Goal: Task Accomplishment & Management: Manage account settings

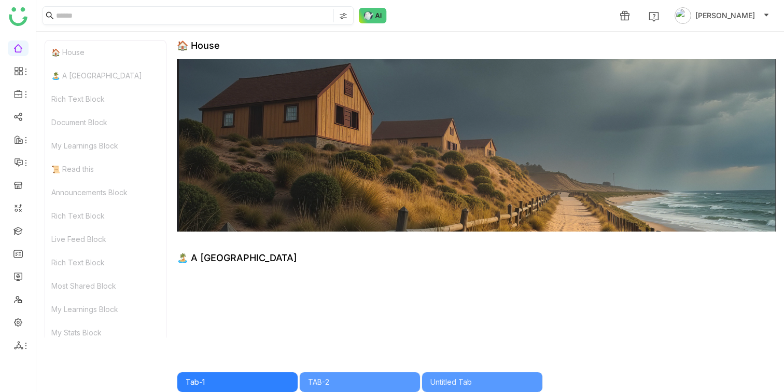
click at [208, 20] on input at bounding box center [193, 15] width 275 height 13
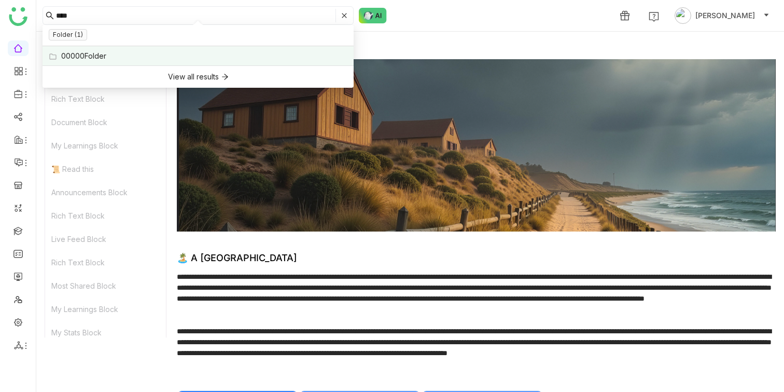
click at [93, 61] on div "00000Folder" at bounding box center [83, 55] width 45 height 11
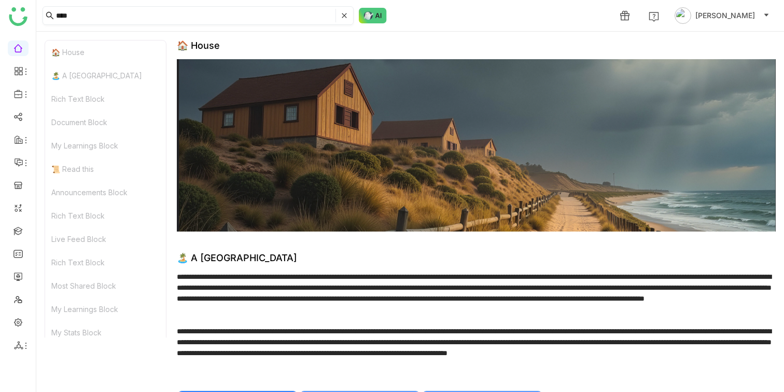
click at [88, 18] on input "****" at bounding box center [195, 15] width 278 height 13
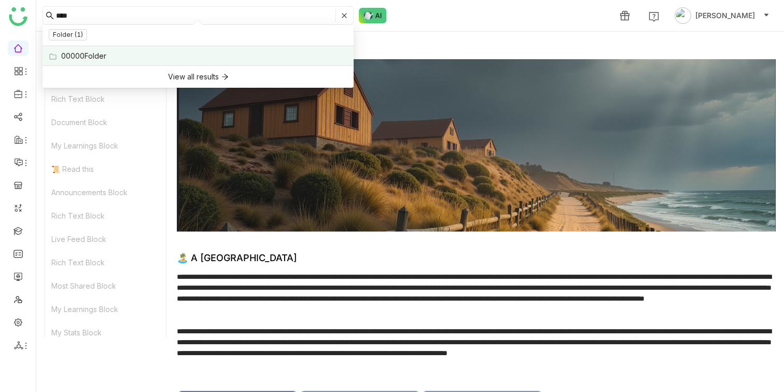
click at [85, 50] on div "00000Folder" at bounding box center [83, 55] width 45 height 11
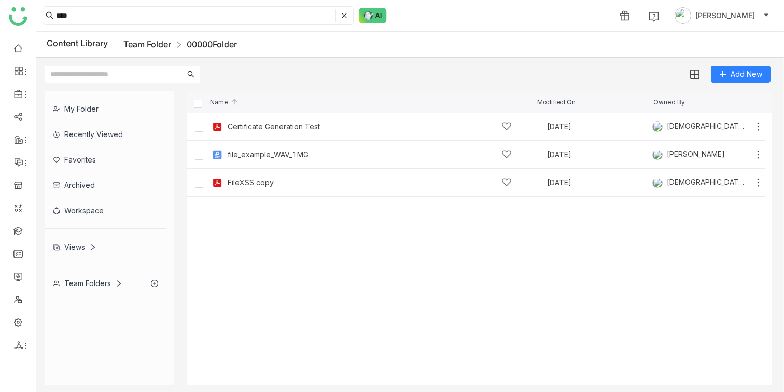
click at [130, 46] on link "Team Folder" at bounding box center [147, 44] width 48 height 10
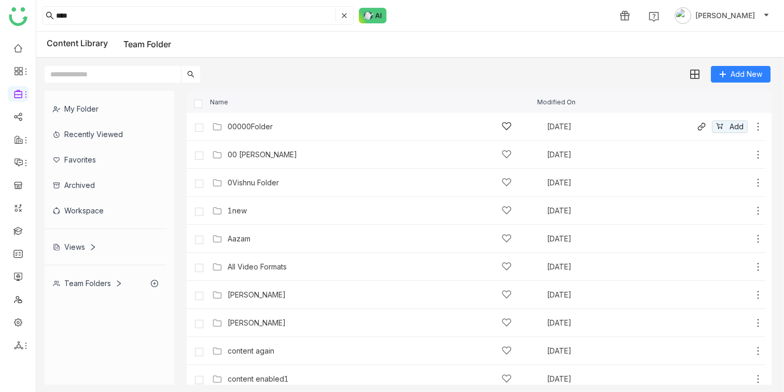
click at [758, 125] on icon at bounding box center [758, 126] width 10 height 10
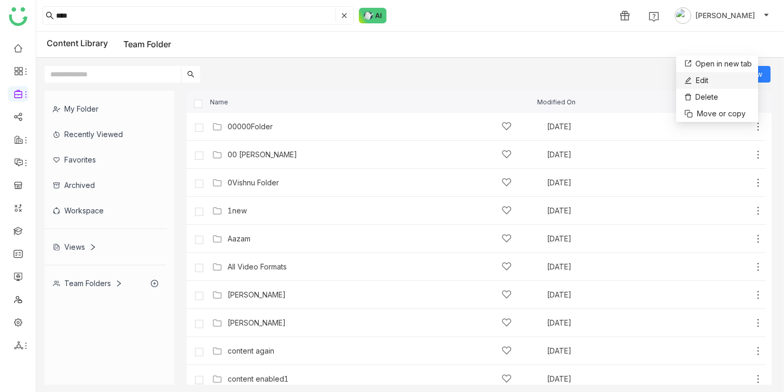
click at [687, 81] on icon at bounding box center [688, 80] width 7 height 7
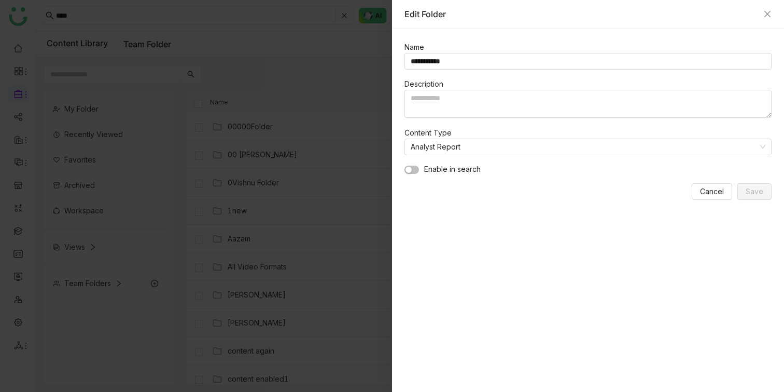
click at [212, 24] on div at bounding box center [392, 196] width 784 height 392
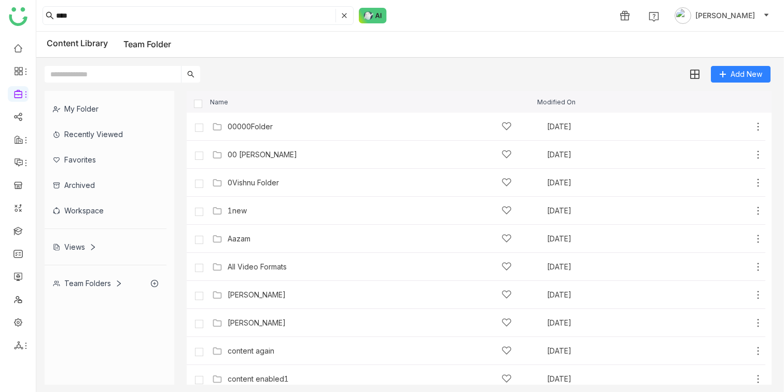
click at [205, 19] on input "****" at bounding box center [195, 15] width 278 height 13
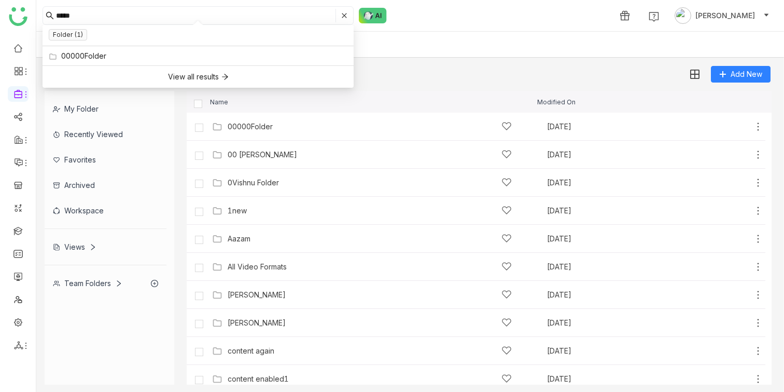
type input "*****"
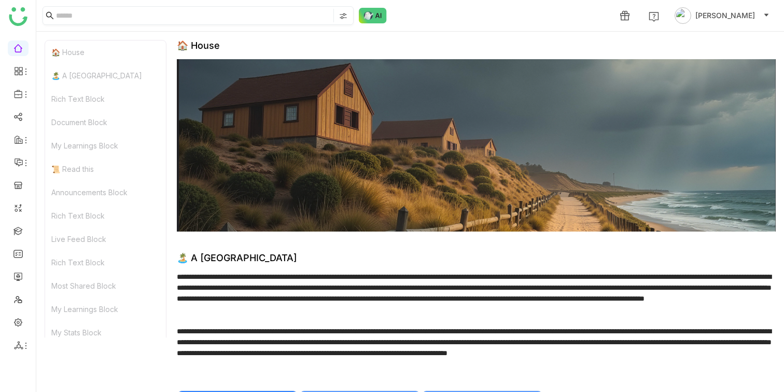
click at [246, 24] on nz-input-group at bounding box center [198, 15] width 311 height 19
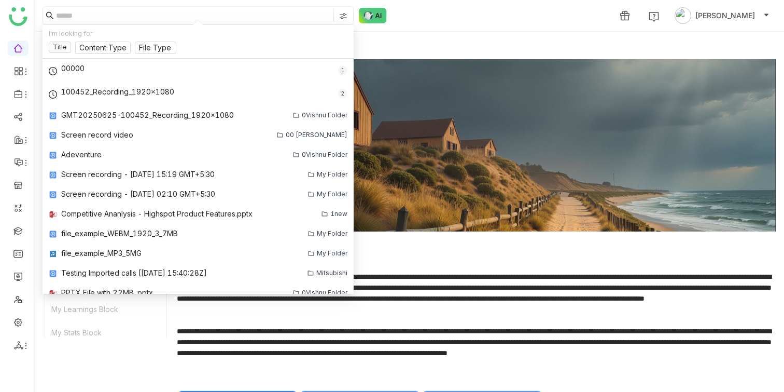
click at [240, 11] on input at bounding box center [193, 15] width 275 height 13
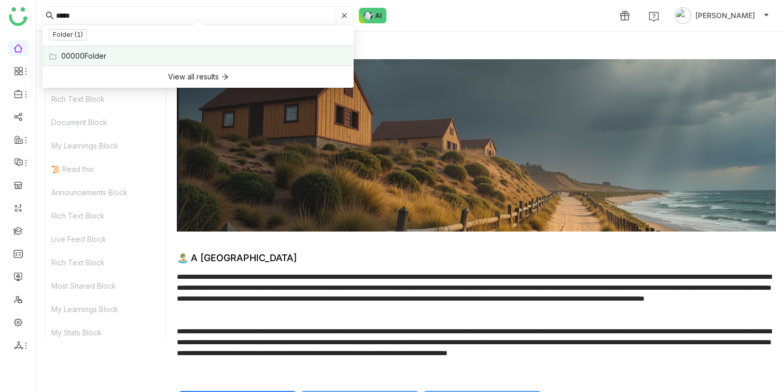
type input "*****"
click at [98, 58] on div "00000Folder" at bounding box center [83, 55] width 45 height 11
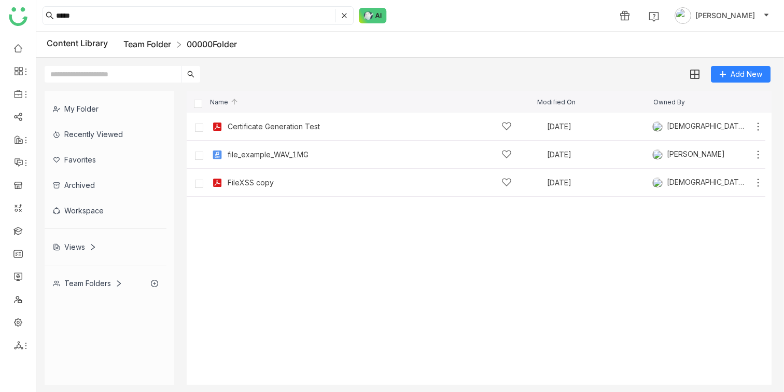
click at [152, 43] on link "Team Folder" at bounding box center [147, 44] width 48 height 10
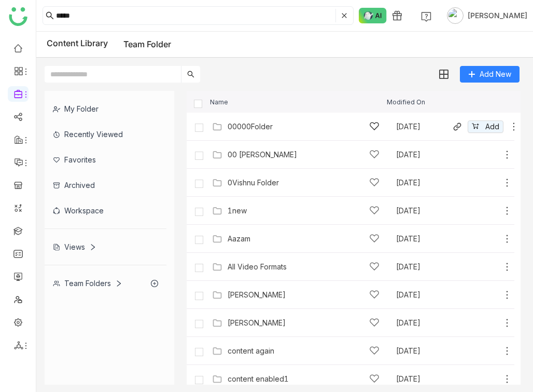
click at [506, 124] on div "Add" at bounding box center [485, 126] width 67 height 12
click at [513, 124] on icon at bounding box center [514, 126] width 10 height 10
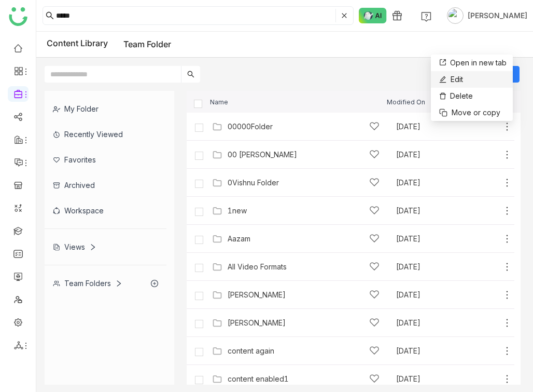
click at [477, 82] on li "Edit" at bounding box center [472, 79] width 82 height 17
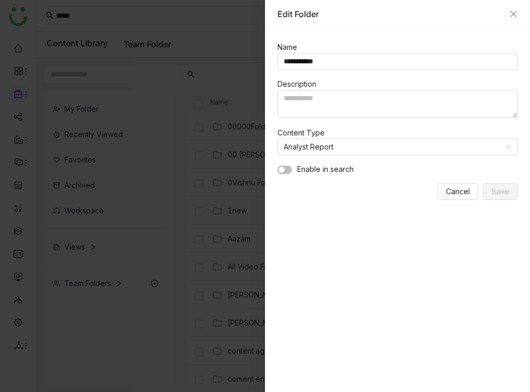
click at [284, 170] on span "button" at bounding box center [282, 170] width 6 height 6
click at [510, 190] on button "Save" at bounding box center [501, 191] width 34 height 17
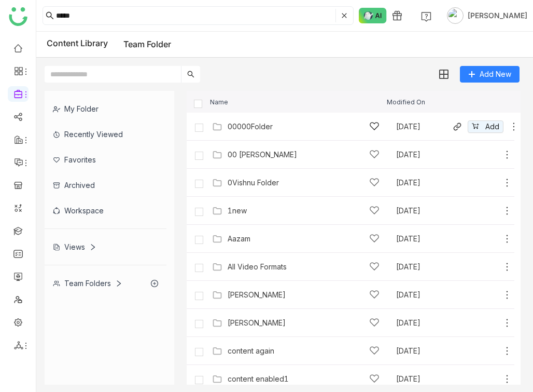
click at [253, 126] on div "00000Folder" at bounding box center [250, 126] width 45 height 8
